Goal: Task Accomplishment & Management: Complete application form

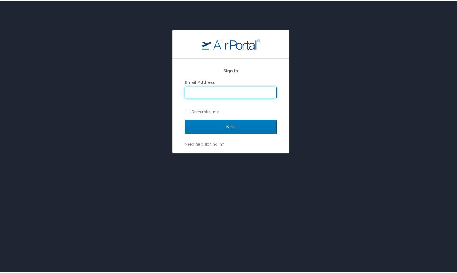
click at [204, 95] on input "Email Address" at bounding box center [230, 91] width 91 height 11
type input "clintoncreech@ladelta.edu"
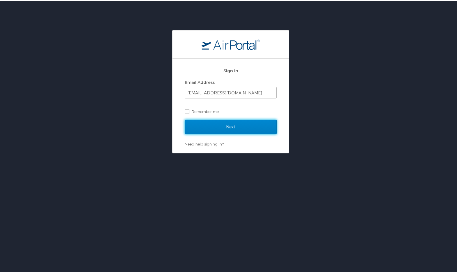
click at [207, 123] on input "Next" at bounding box center [231, 126] width 92 height 15
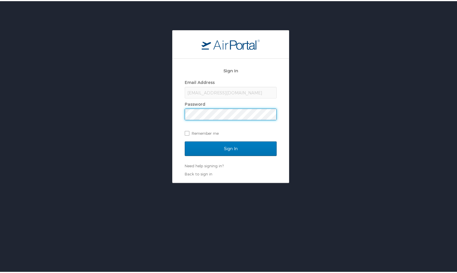
click at [185, 141] on input "Sign In" at bounding box center [231, 148] width 92 height 15
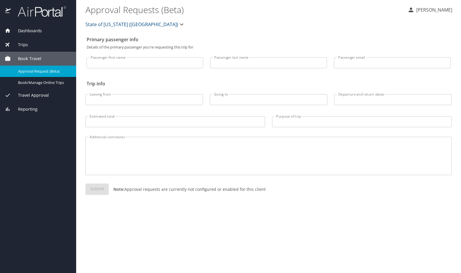
select select "US"
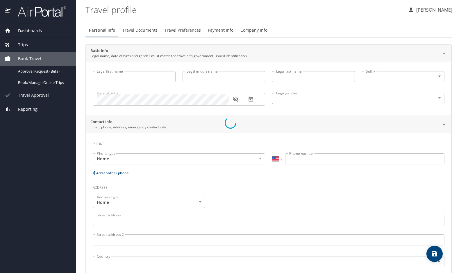
type input "Clinton"
type input "C"
type input "Creech"
type input "Male"
type input "Ray"
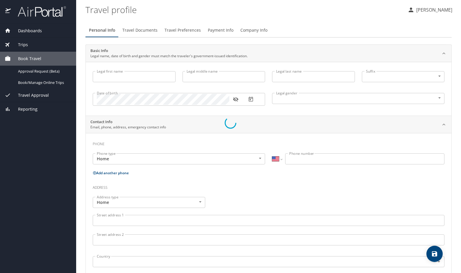
type input "Roberson"
type input "(318) 512-0721"
type input "raymondrob311@gmail.com"
select select "US"
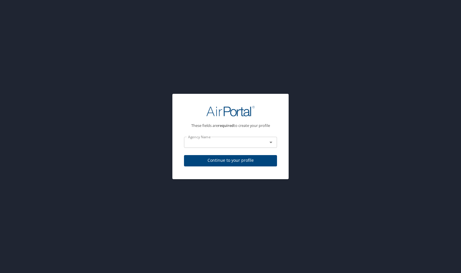
click at [226, 143] on input "text" at bounding box center [222, 143] width 72 height 8
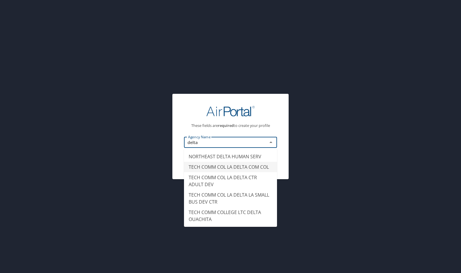
click at [247, 168] on li "TECH COMM COL LA DELTA COM COL" at bounding box center [230, 167] width 93 height 10
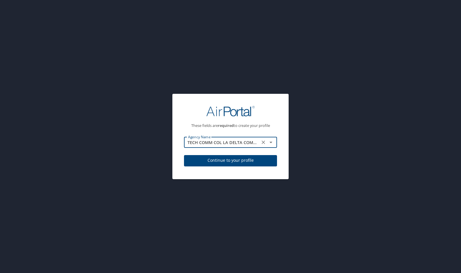
type input "TECH COMM COL LA DELTA COM COL"
click at [223, 161] on span "Continue to your profile" at bounding box center [231, 160] width 84 height 7
select select "US"
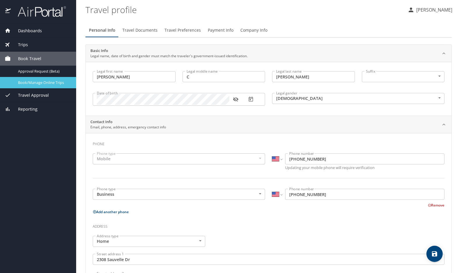
click at [53, 81] on span "Book/Manage Online Trips" at bounding box center [43, 83] width 51 height 6
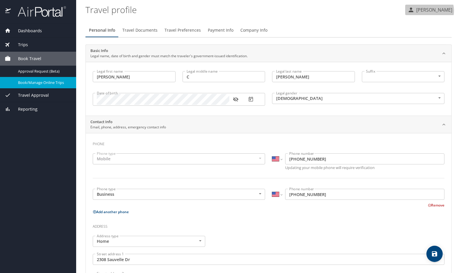
click at [429, 11] on p "Clinton Creech" at bounding box center [434, 9] width 38 height 7
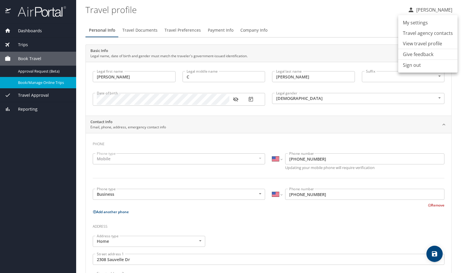
click at [421, 64] on li "Sign out" at bounding box center [428, 65] width 59 height 10
